Goal: Check status: Check status

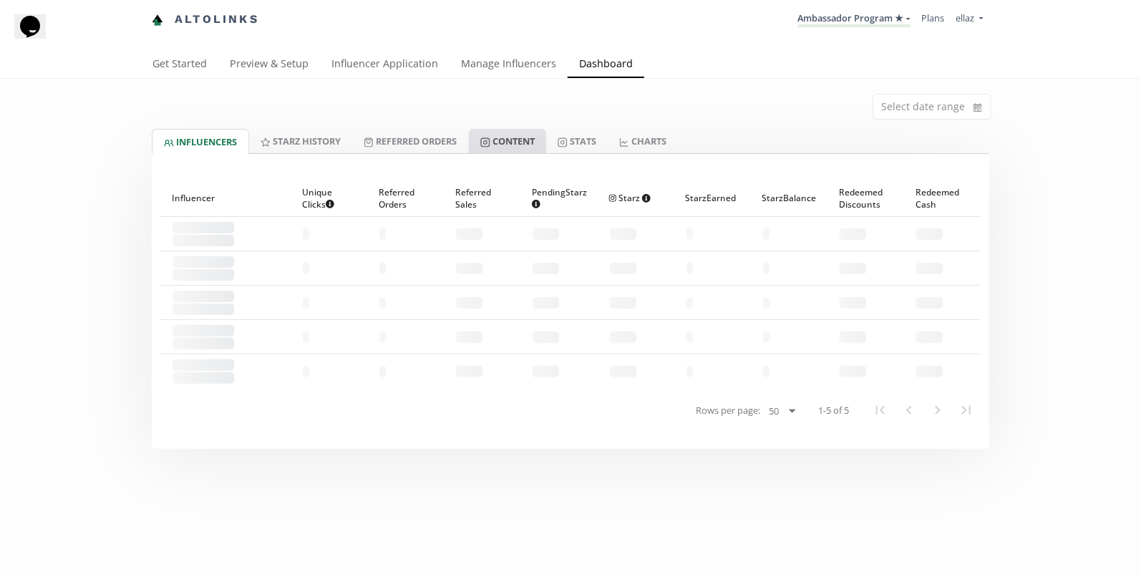
click at [541, 135] on link "Content" at bounding box center [507, 141] width 77 height 24
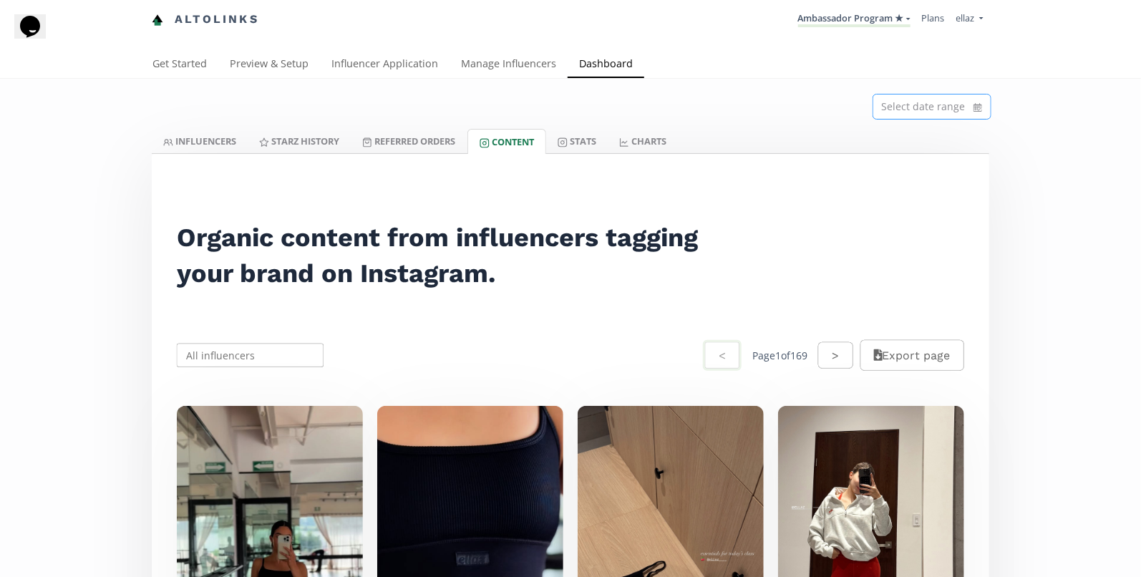
click at [928, 105] on input at bounding box center [931, 107] width 117 height 24
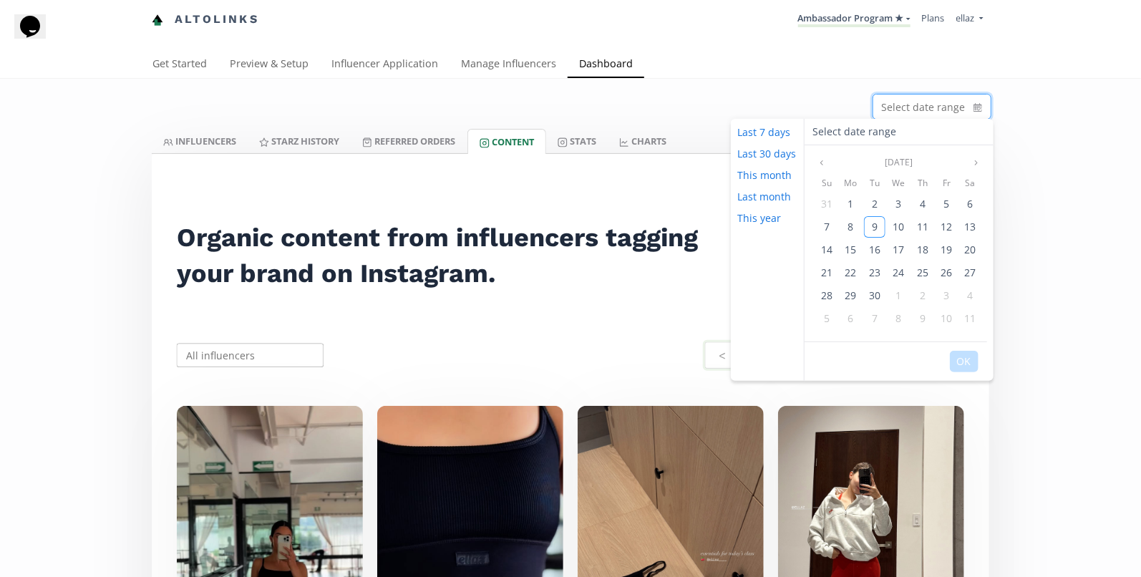
click at [830, 163] on div "[DATE]" at bounding box center [899, 162] width 172 height 17
click at [825, 160] on button "Previous month" at bounding box center [821, 162] width 17 height 17
click at [936, 204] on div "1" at bounding box center [946, 203] width 21 height 21
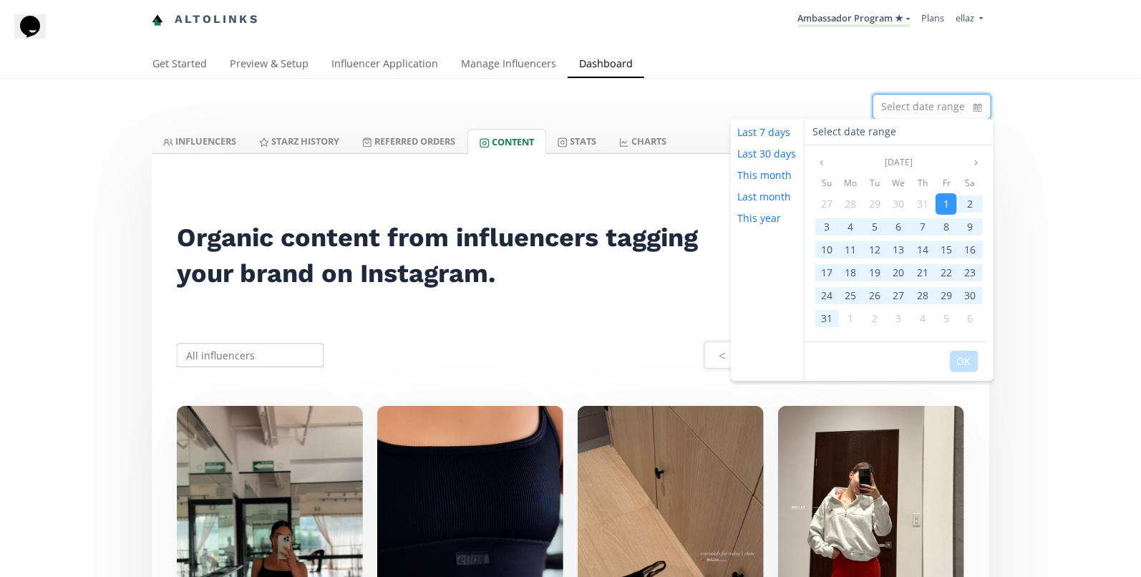
click at [810, 322] on div "Su Mo Tu We Th Fr Sa 27 28 29 30 31 1 2 3 4 5 6 7 8 9 10 11 12 13 14 15 16 17 1…" at bounding box center [899, 255] width 189 height 168
click at [823, 322] on span "31" at bounding box center [826, 318] width 11 height 14
click at [973, 363] on button "OK" at bounding box center [964, 361] width 29 height 21
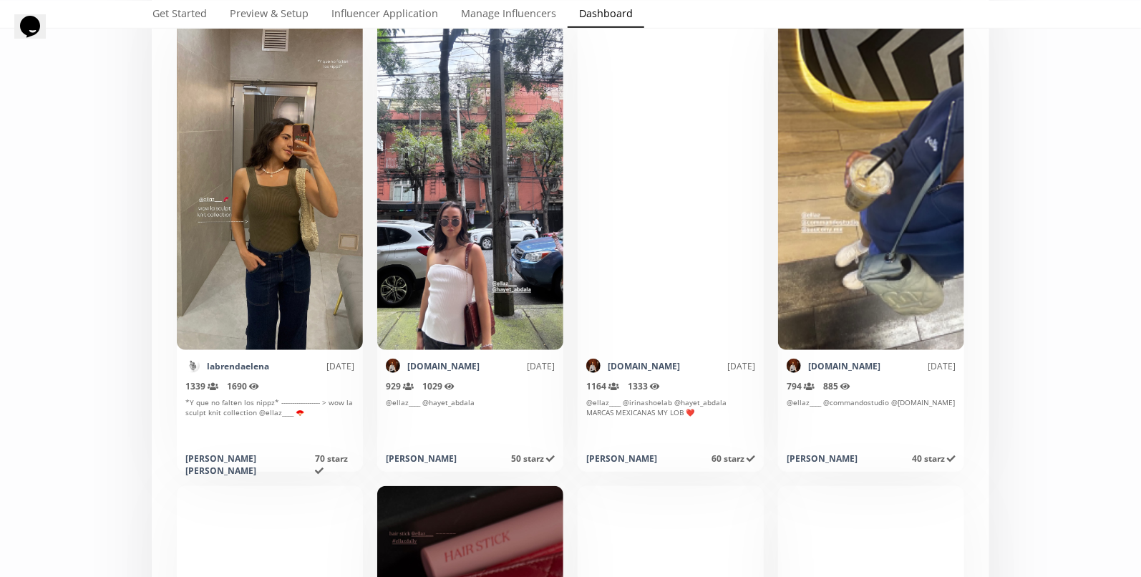
scroll to position [394, 0]
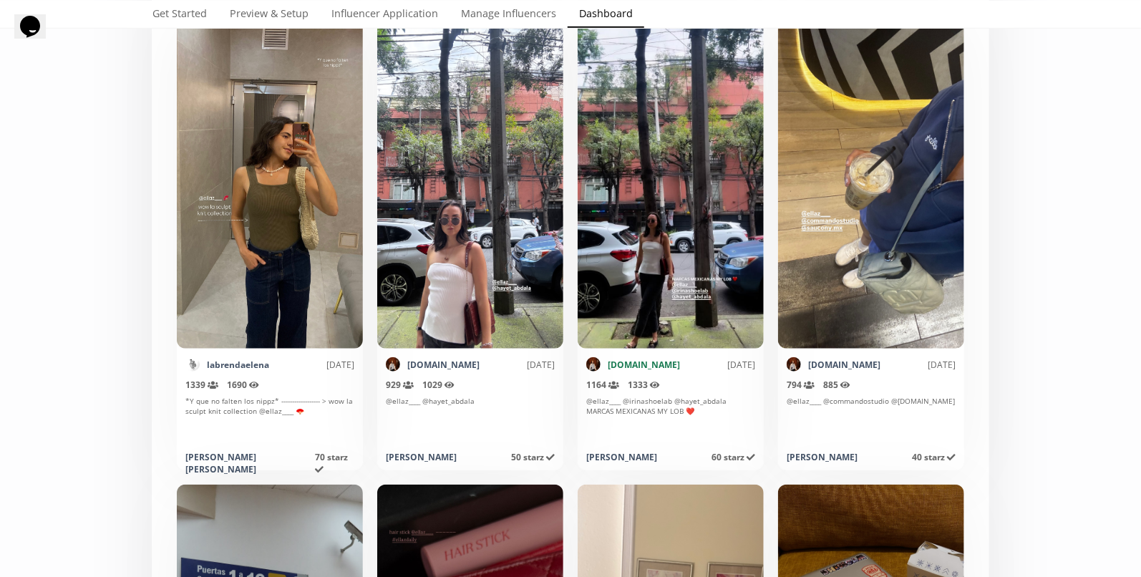
click at [636, 362] on link "[DOMAIN_NAME]" at bounding box center [644, 365] width 72 height 12
